Goal: Task Accomplishment & Management: Manage account settings

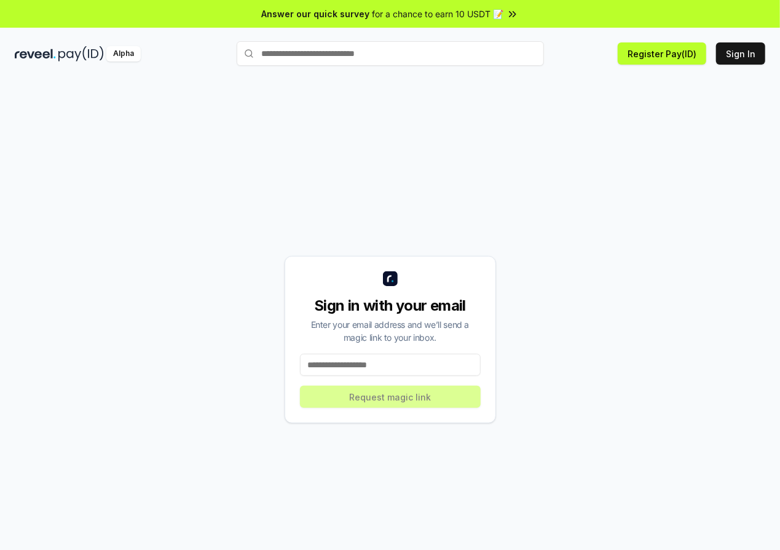
click at [349, 363] on input at bounding box center [390, 364] width 181 height 22
type input "**********"
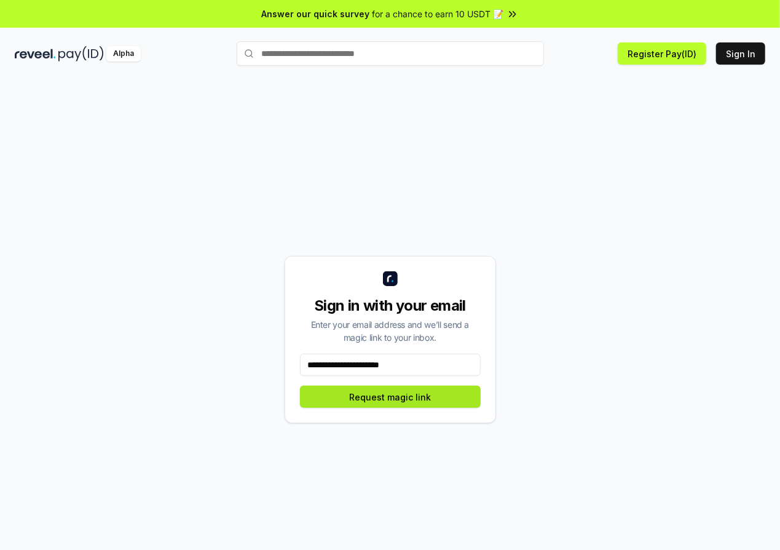
click at [355, 405] on button "Request magic link" at bounding box center [390, 396] width 181 height 22
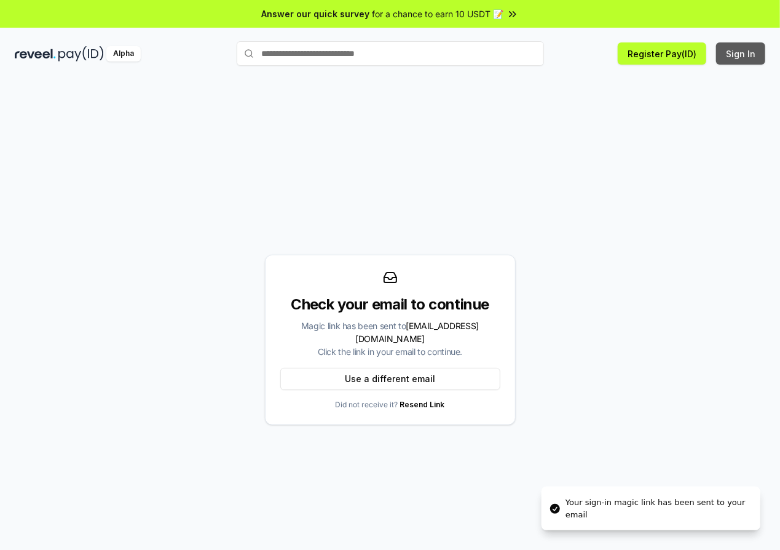
click at [735, 61] on button "Sign In" at bounding box center [740, 53] width 49 height 22
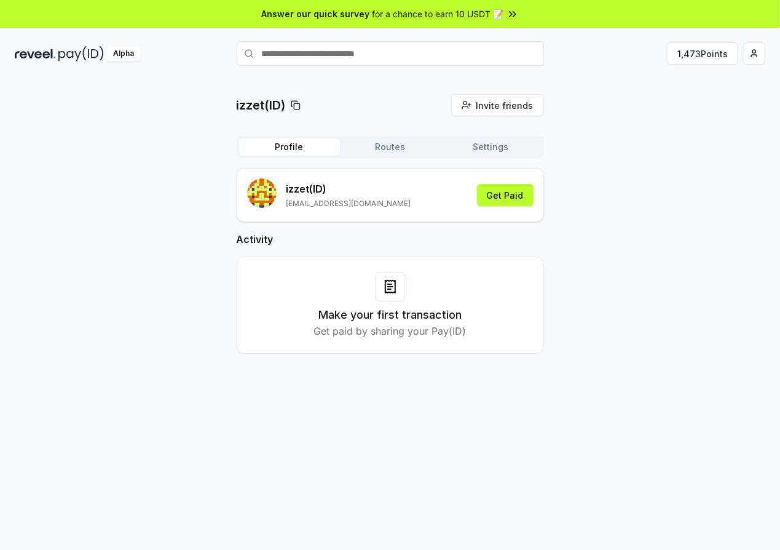
click at [358, 146] on button "Routes" at bounding box center [390, 146] width 101 height 17
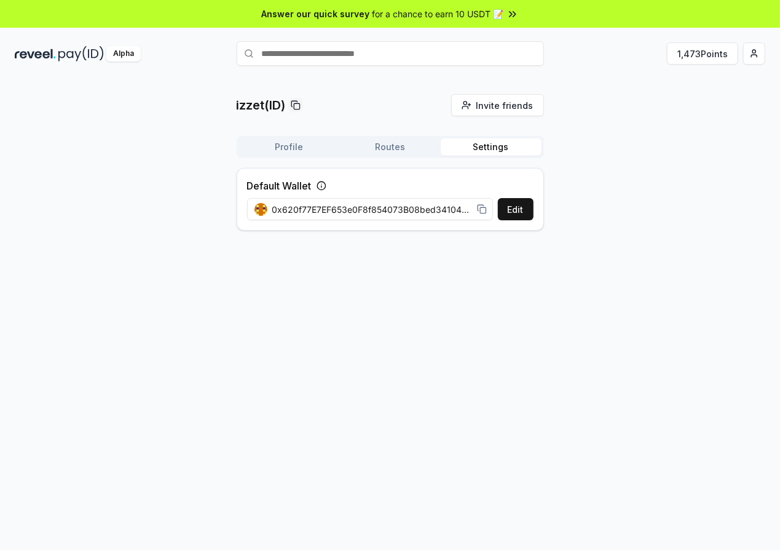
click at [487, 150] on button "Settings" at bounding box center [491, 146] width 101 height 17
click at [285, 142] on button "Profile" at bounding box center [289, 146] width 101 height 17
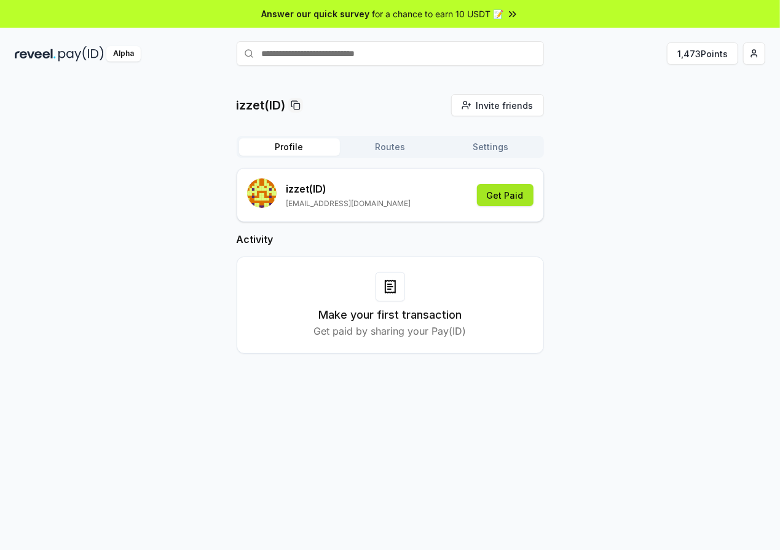
click at [503, 196] on button "Get Paid" at bounding box center [505, 195] width 57 height 22
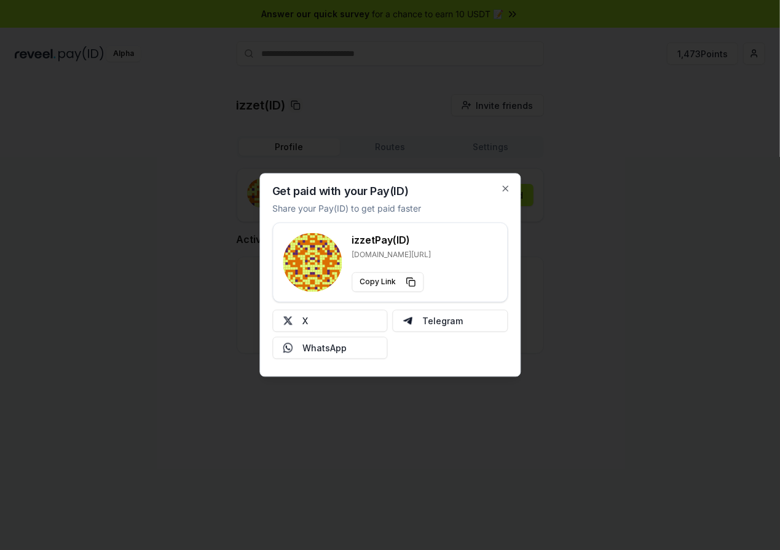
click at [507, 180] on div "Get paid with your Pay(ID) Share your Pay(ID) to get paid faster izzet Pay(ID) …" at bounding box center [389, 274] width 261 height 203
click at [508, 184] on icon "button" at bounding box center [505, 189] width 10 height 10
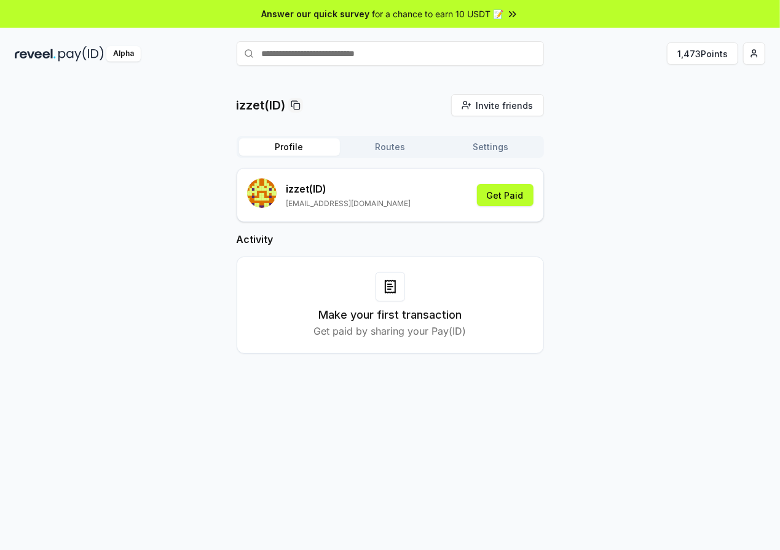
click at [53, 57] on img at bounding box center [35, 53] width 41 height 15
click at [341, 11] on span "Answer our quick survey" at bounding box center [316, 13] width 108 height 13
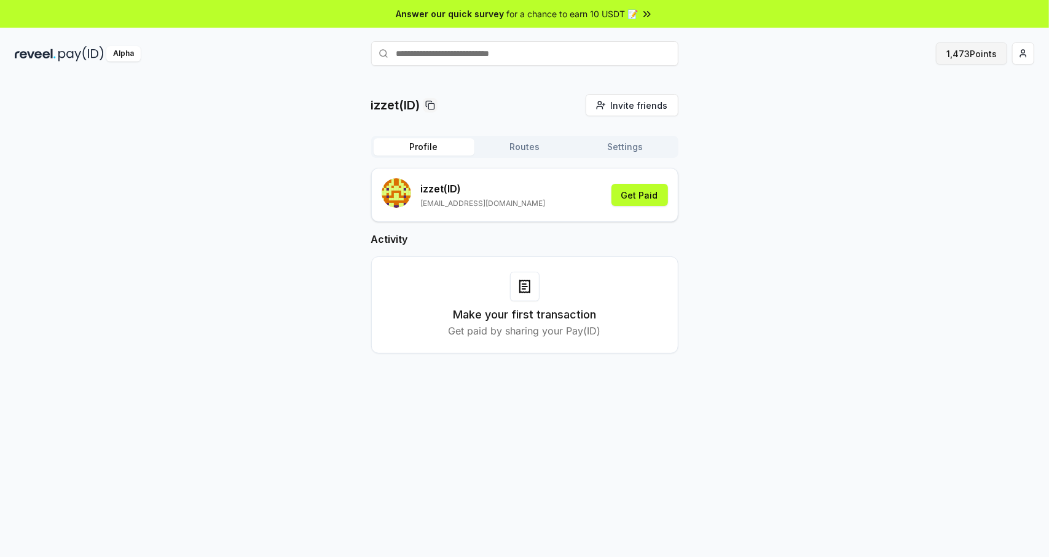
click at [780, 53] on button "1,473 Points" at bounding box center [971, 53] width 71 height 22
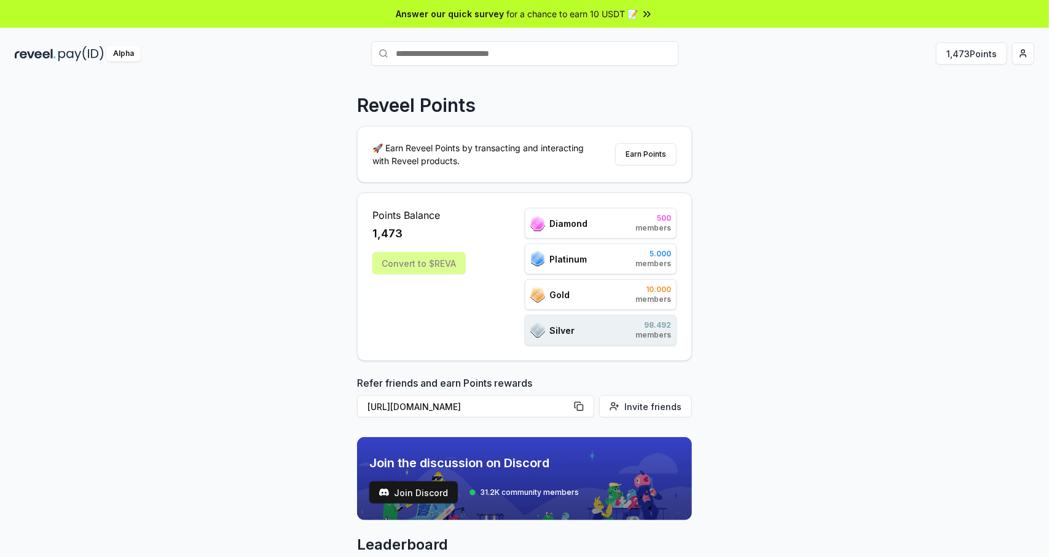
click at [406, 272] on div "Convert to $REVA" at bounding box center [419, 263] width 93 height 22
click at [427, 260] on div "Convert to $REVA" at bounding box center [419, 263] width 93 height 22
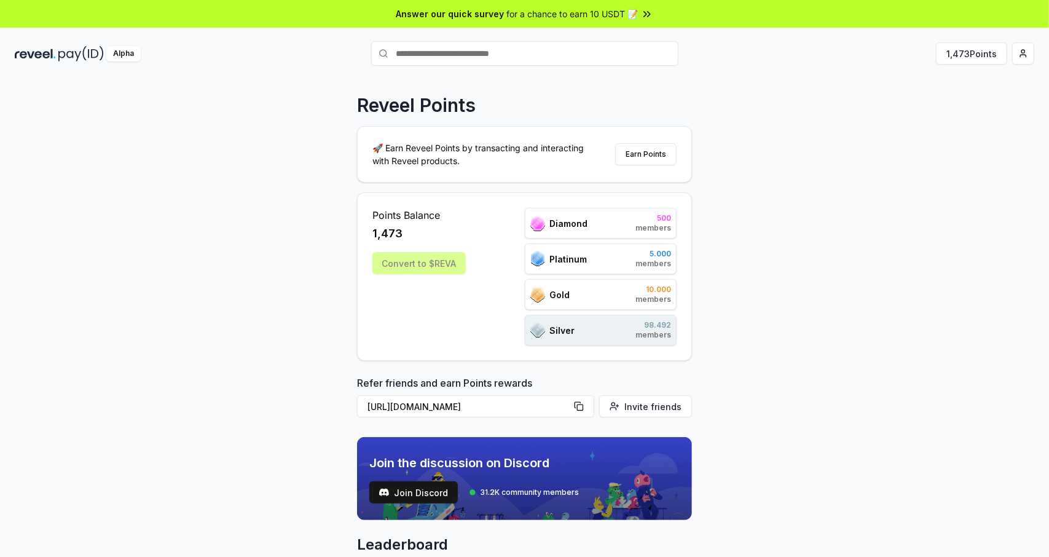
click at [591, 223] on div "Diamond 500 members" at bounding box center [601, 223] width 152 height 31
click at [579, 277] on div "Diamond 500 members Platinum 5.000 members Gold 10.000 members Silver 98.492 me…" at bounding box center [601, 277] width 152 height 138
drag, startPoint x: 577, startPoint y: 298, endPoint x: 575, endPoint y: 326, distance: 28.3
click at [577, 299] on div "Gold 10.000 members" at bounding box center [601, 294] width 152 height 31
click at [575, 328] on div "Silver 98.492 members" at bounding box center [601, 330] width 152 height 31
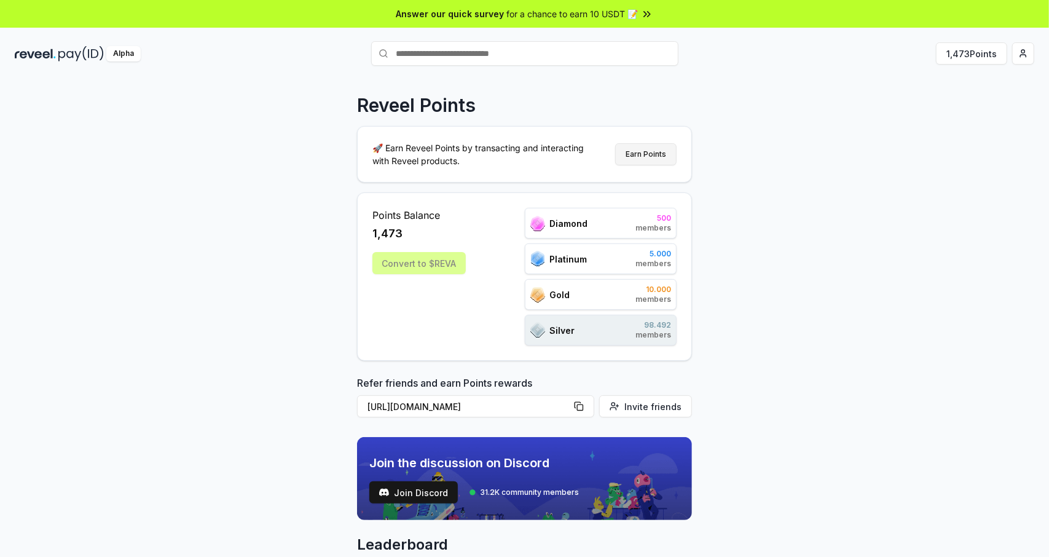
click at [646, 153] on button "Earn Points" at bounding box center [645, 154] width 61 height 22
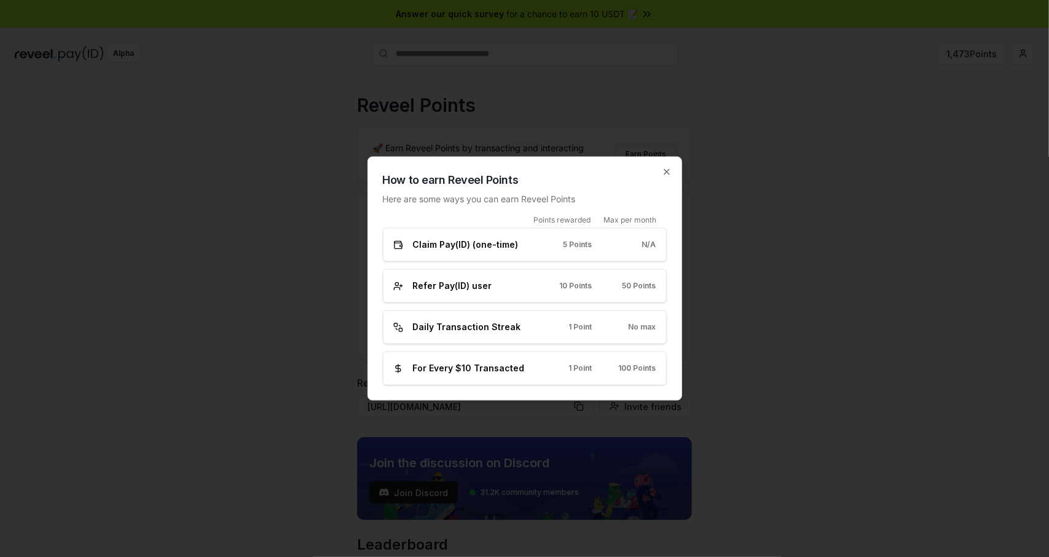
click at [424, 253] on div "Claim Pay(ID) (one-time) 5 Points N/A" at bounding box center [525, 245] width 284 height 34
drag, startPoint x: 434, startPoint y: 248, endPoint x: 508, endPoint y: 255, distance: 74.8
click at [505, 249] on span "Claim Pay(ID) (one-time)" at bounding box center [466, 245] width 106 height 13
click at [484, 419] on div at bounding box center [524, 278] width 1049 height 557
